Goal: Check status: Check status

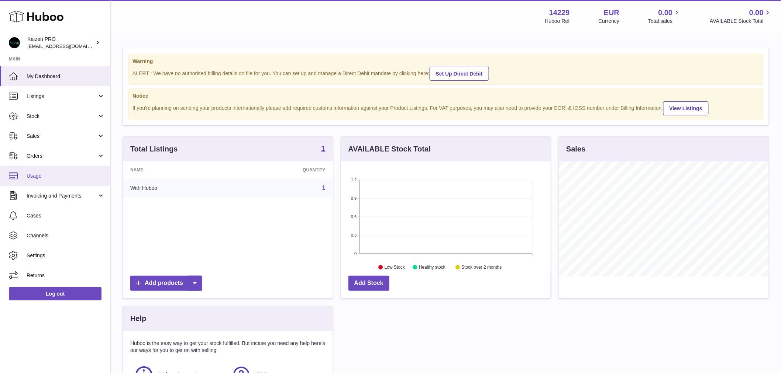
scroll to position [115, 210]
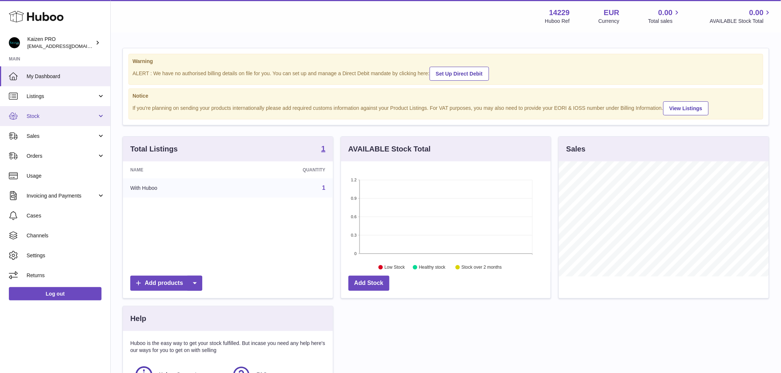
click at [58, 121] on link "Stock" at bounding box center [55, 116] width 110 height 20
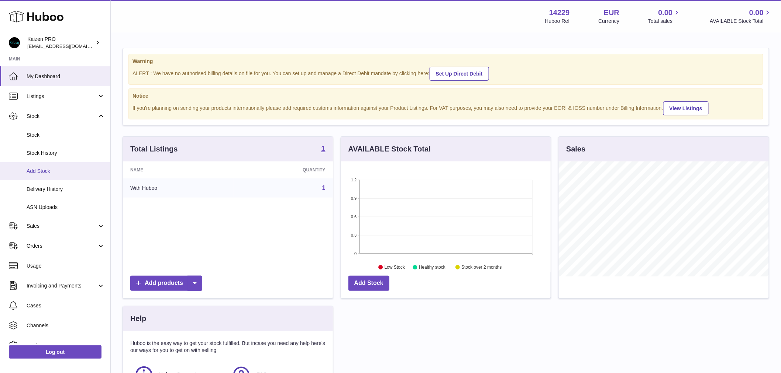
click at [58, 173] on span "Add Stock" at bounding box center [66, 171] width 78 height 7
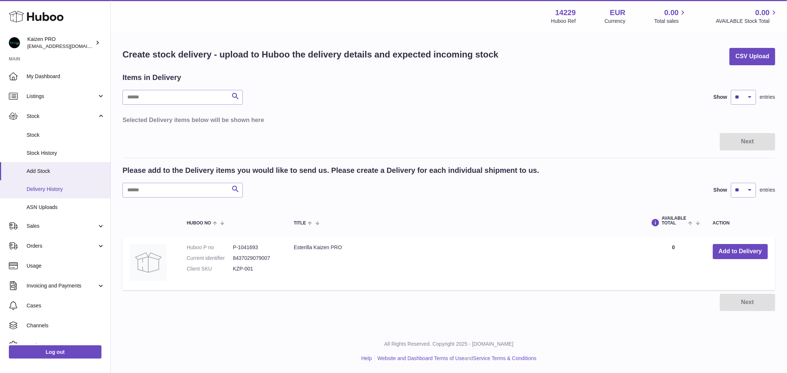
click at [56, 190] on span "Delivery History" at bounding box center [66, 189] width 78 height 7
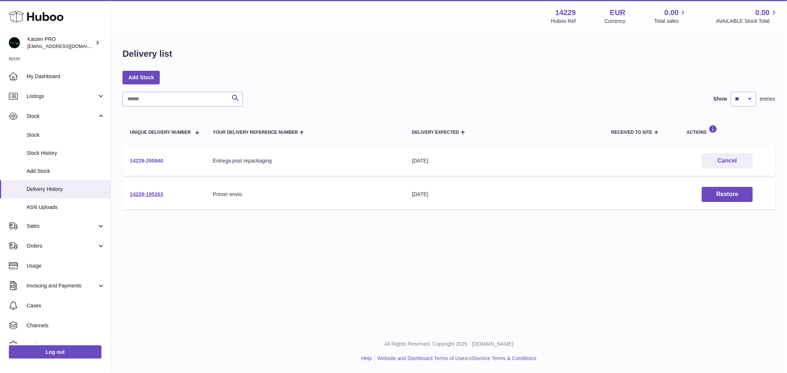
drag, startPoint x: 172, startPoint y: 164, endPoint x: 130, endPoint y: 163, distance: 42.8
click at [130, 163] on td "14229-200840" at bounding box center [163, 161] width 83 height 30
copy link "14229-200840"
